Goal: Book appointment/travel/reservation

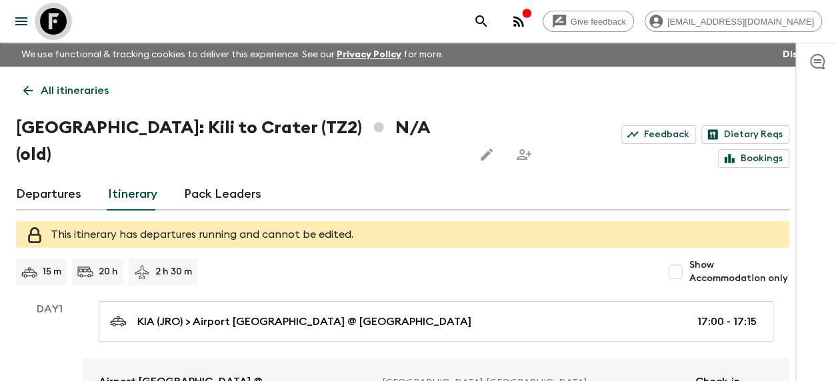
click at [48, 9] on icon at bounding box center [53, 21] width 27 height 27
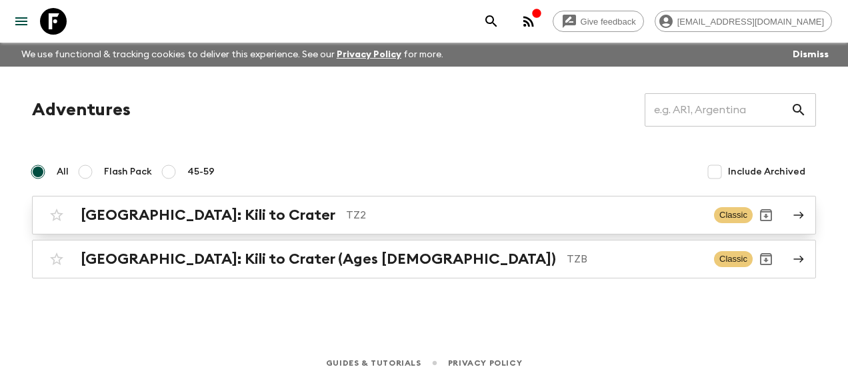
click at [168, 223] on h2 "[GEOGRAPHIC_DATA]: Kili to Crater" at bounding box center [208, 215] width 255 height 17
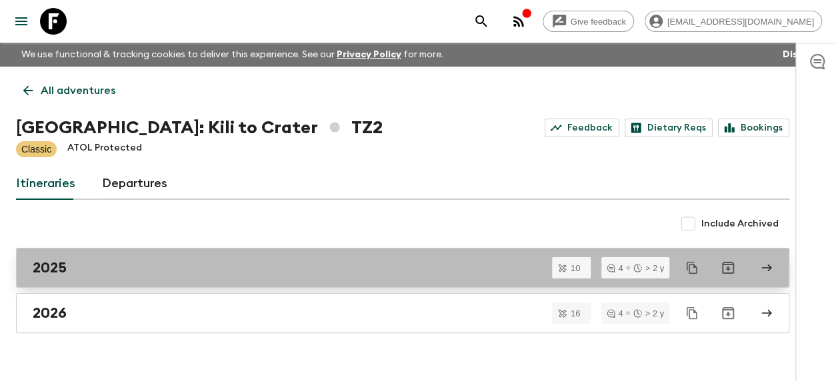
click at [105, 273] on div "2025" at bounding box center [390, 267] width 715 height 17
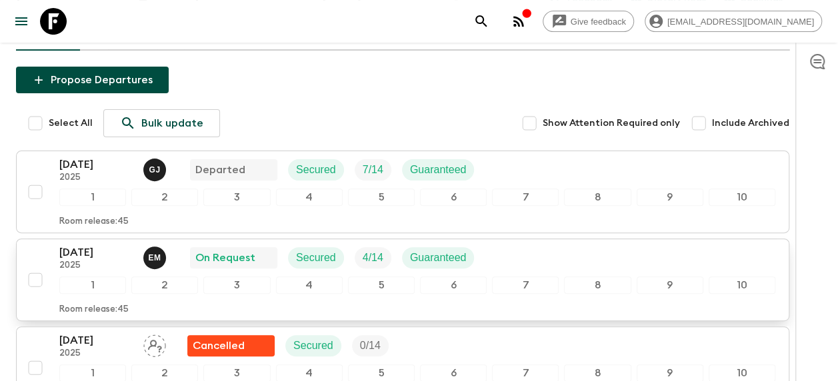
scroll to position [200, 0]
